Goal: Unclear

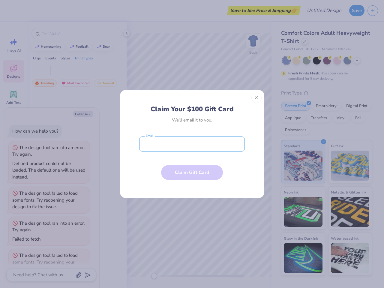
scroll to position [15, 0]
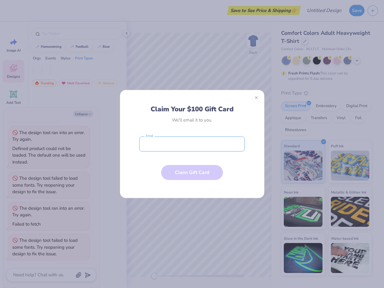
click at [192, 144] on input "email" at bounding box center [192, 144] width 106 height 15
click at [257, 98] on button "Close" at bounding box center [257, 98] width 10 height 10
